Goal: Transaction & Acquisition: Purchase product/service

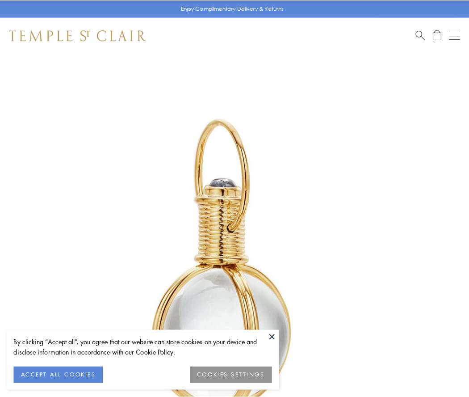
scroll to position [233, 0]
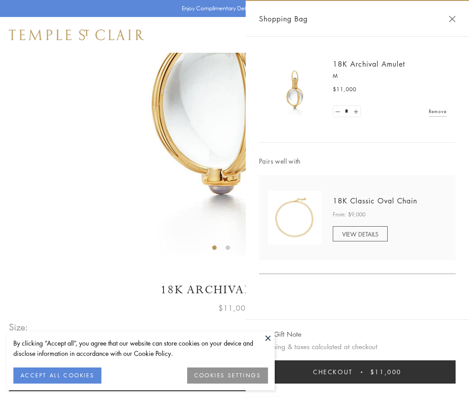
click at [357, 372] on button "Checkout $11,000" at bounding box center [357, 371] width 197 height 23
